Goal: Task Accomplishment & Management: Manage account settings

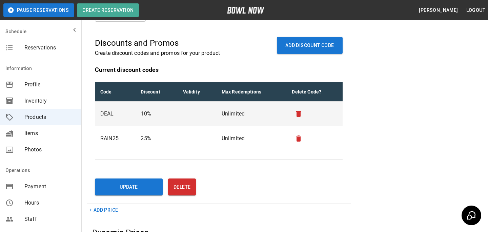
scroll to position [253, 0]
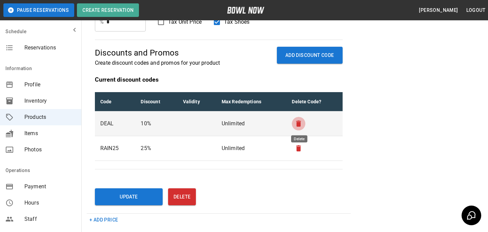
click at [303, 125] on button "remove" at bounding box center [299, 124] width 14 height 14
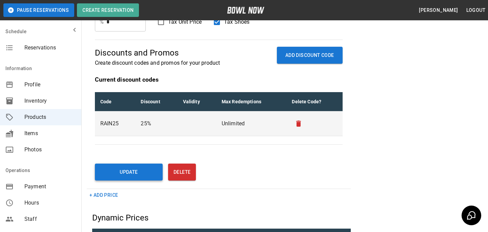
click at [147, 168] on button "Update" at bounding box center [129, 172] width 68 height 17
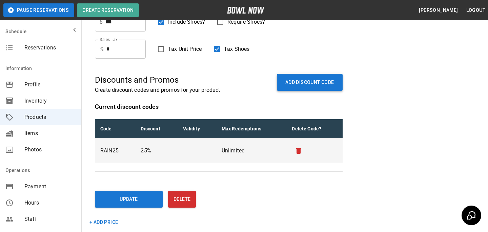
click at [295, 78] on button "ADD DISCOUNT CODE" at bounding box center [310, 82] width 66 height 17
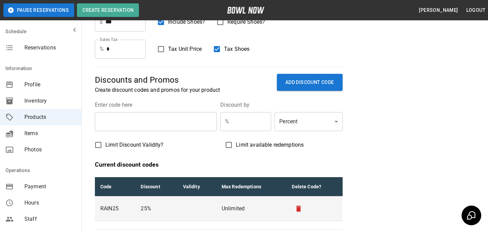
click at [194, 123] on input "text" at bounding box center [156, 121] width 122 height 19
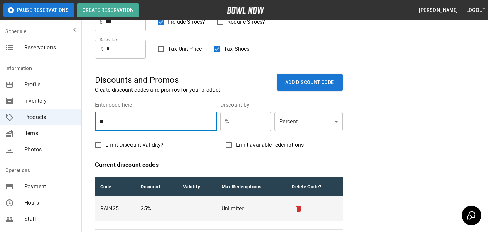
type input "*"
type input "****"
click at [248, 112] on input "text" at bounding box center [251, 121] width 39 height 19
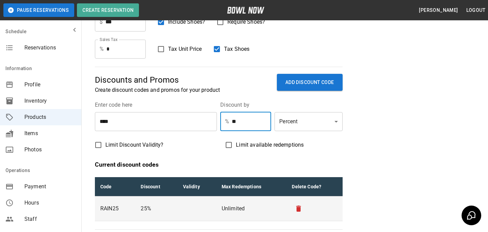
type input "**"
click at [314, 71] on div "Discounts and Promos Create discount codes and promos for your product ADD DISC…" at bounding box center [219, 80] width 248 height 27
click at [314, 76] on button "ADD DISCOUNT CODE" at bounding box center [310, 82] width 66 height 17
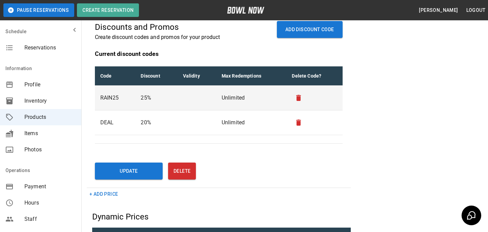
scroll to position [310, 0]
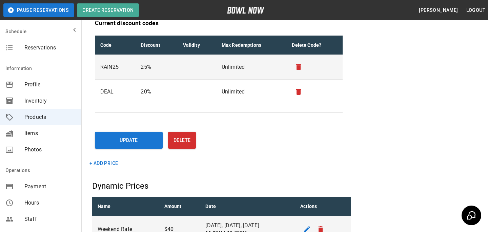
click at [107, 174] on div "+ Add Price Dynamic Prices Name Amount Date Actions Weekend Rate $40 [DATE], [D…" at bounding box center [219, 200] width 264 height 86
click at [114, 144] on button "Update" at bounding box center [129, 140] width 68 height 17
